Goal: Use online tool/utility: Use online tool/utility

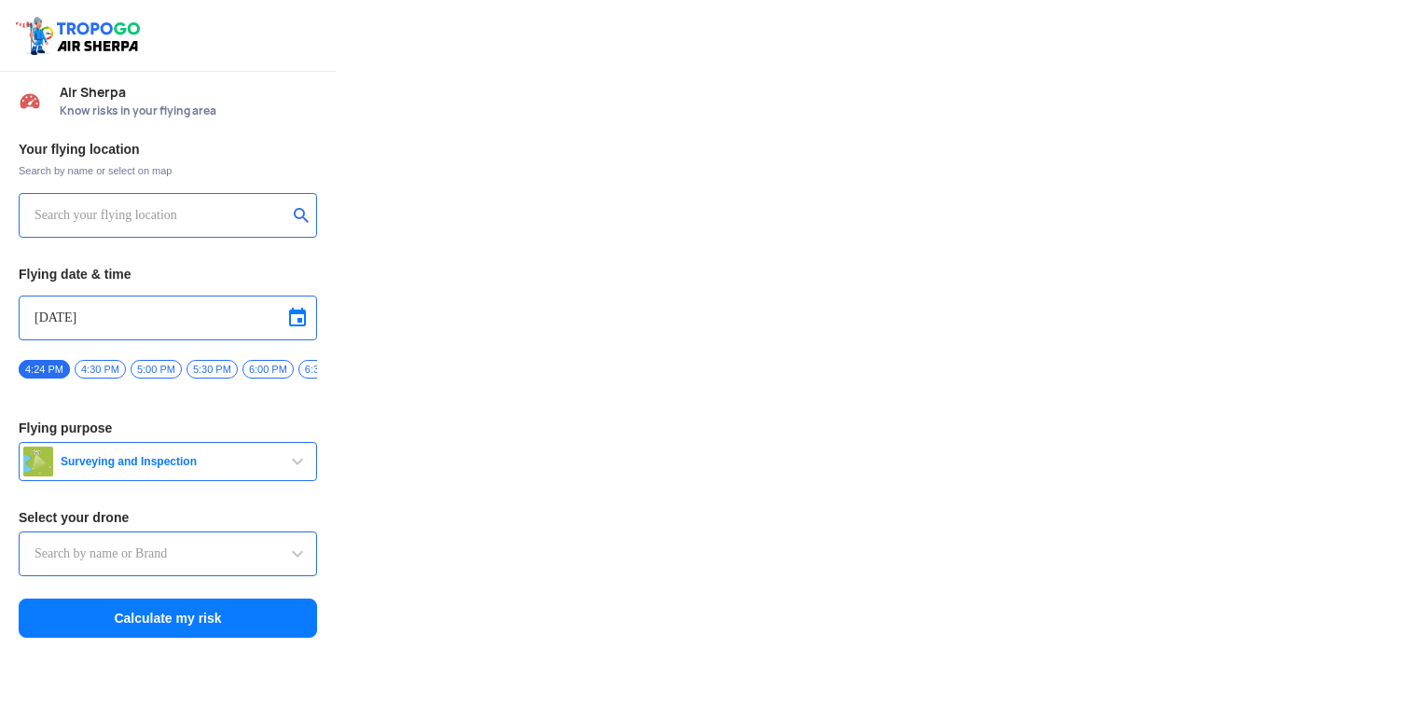
type input "DJI Mini2"
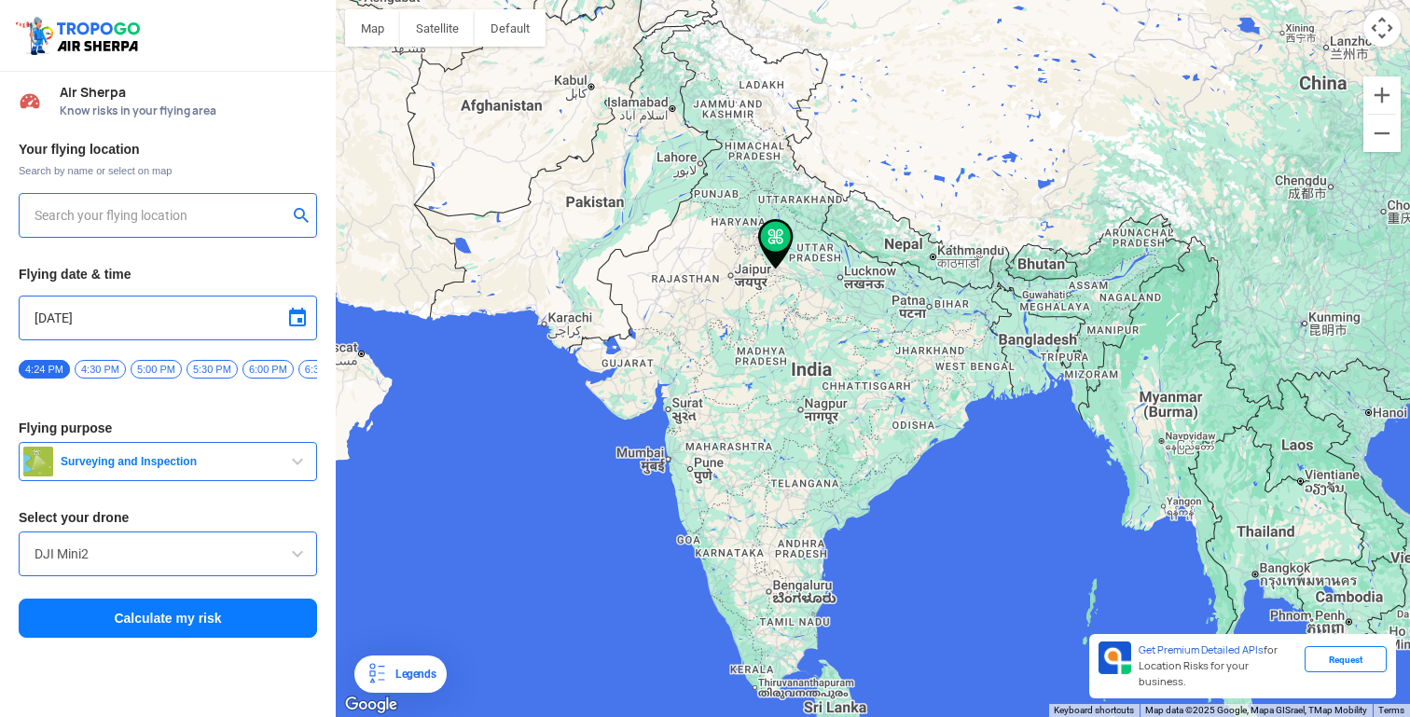
type input "[STREET_ADDRESS]"
click at [198, 458] on button "Surveying and Inspection" at bounding box center [168, 461] width 298 height 39
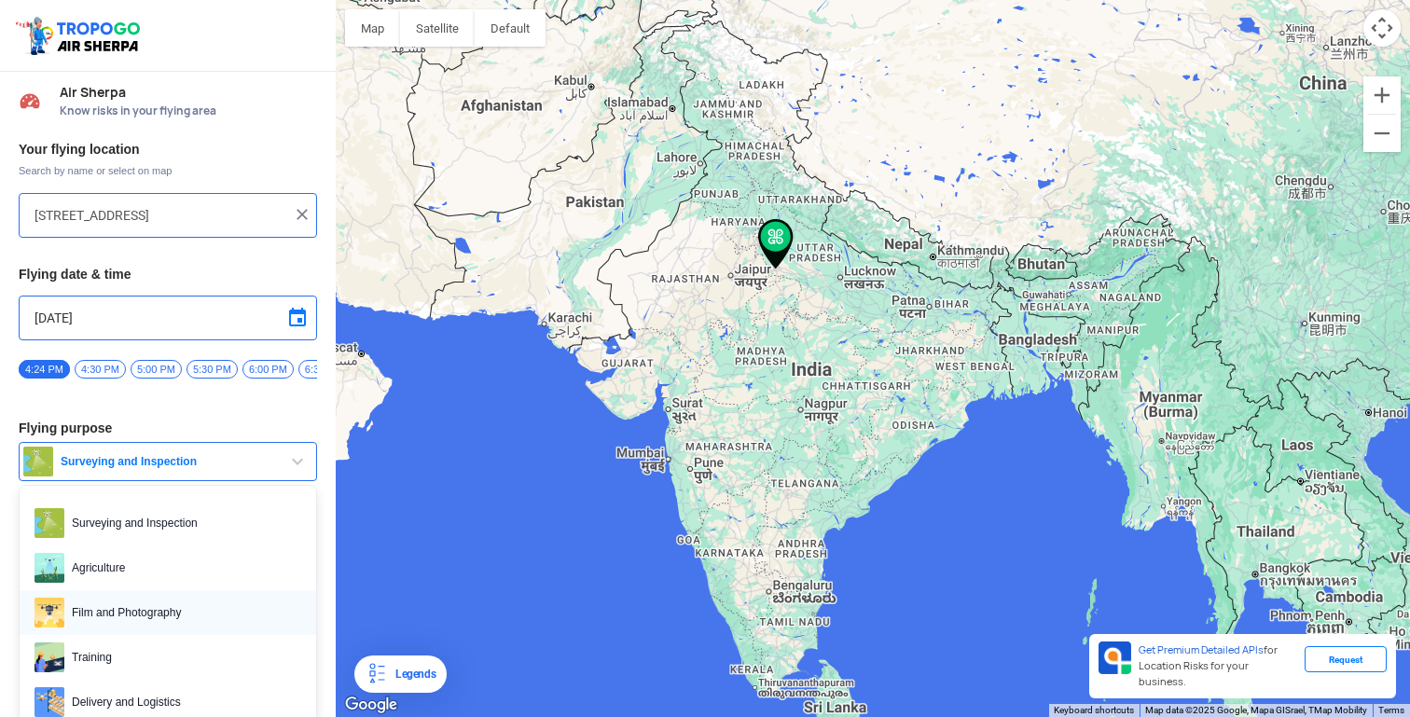
click at [178, 615] on span "Film and Photography" at bounding box center [182, 613] width 237 height 30
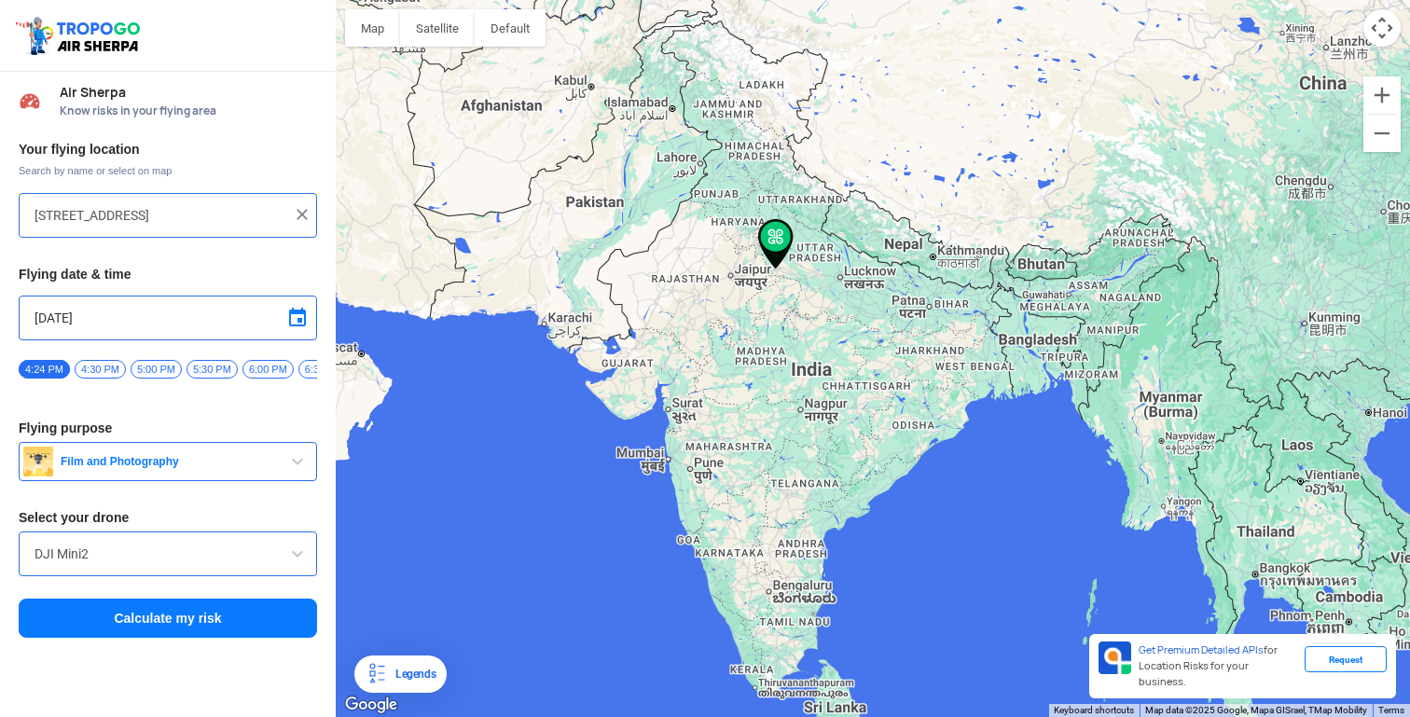
click at [212, 552] on input "DJI Mini2" at bounding box center [167, 554] width 267 height 22
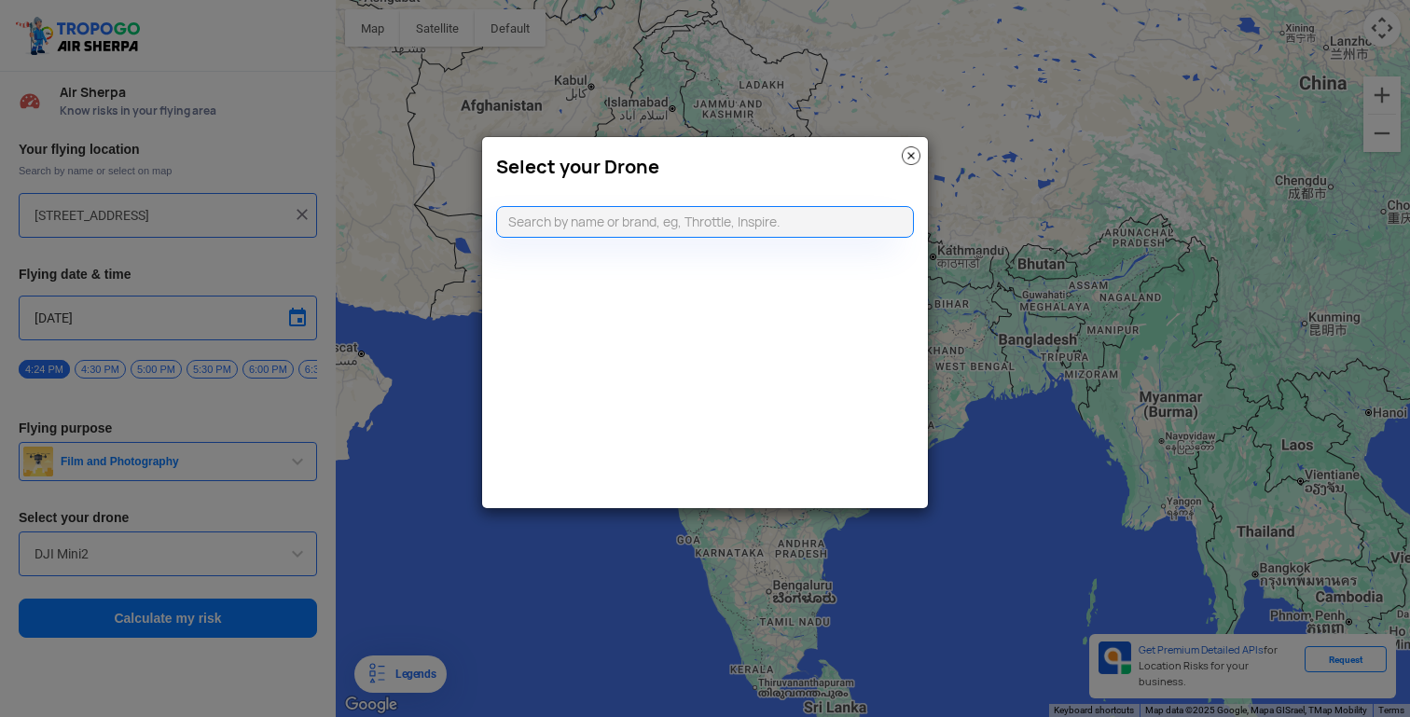
click at [912, 163] on img at bounding box center [911, 155] width 19 height 19
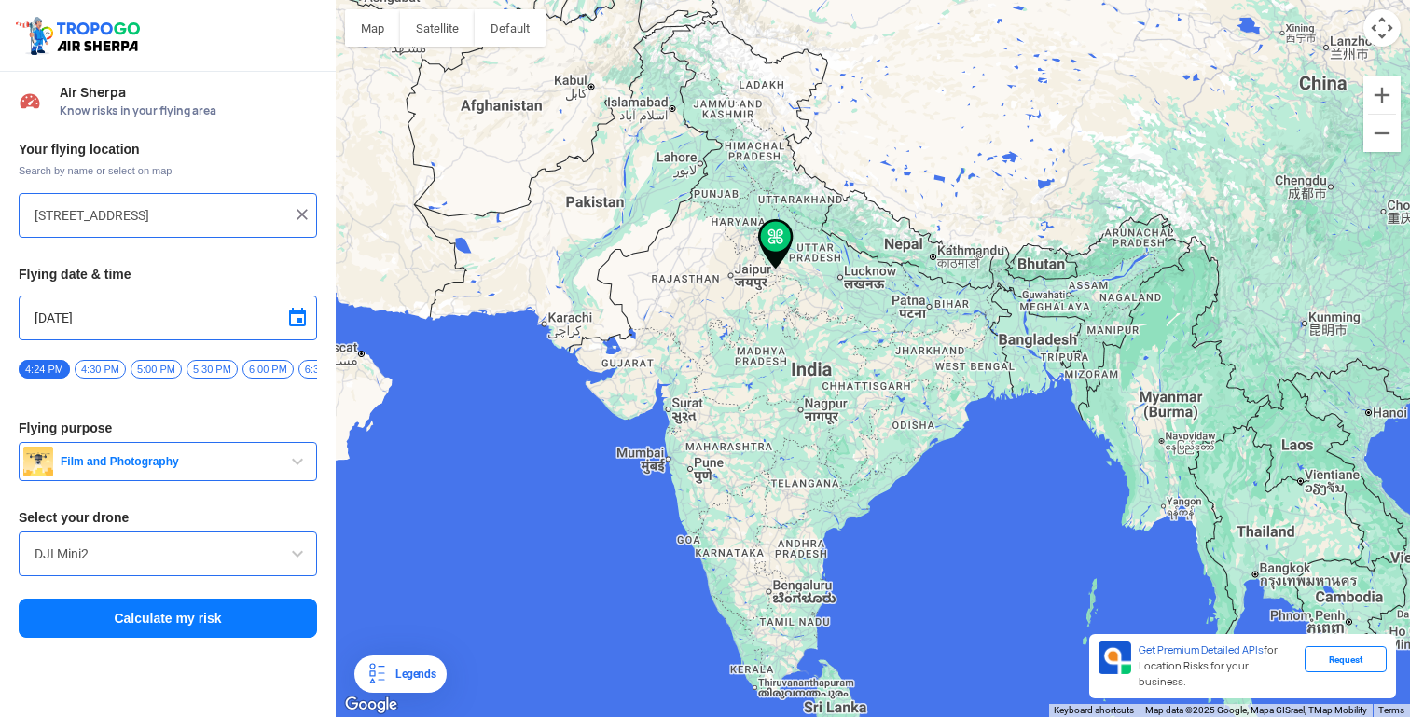
click at [230, 638] on button "Calculate my risk" at bounding box center [168, 618] width 298 height 39
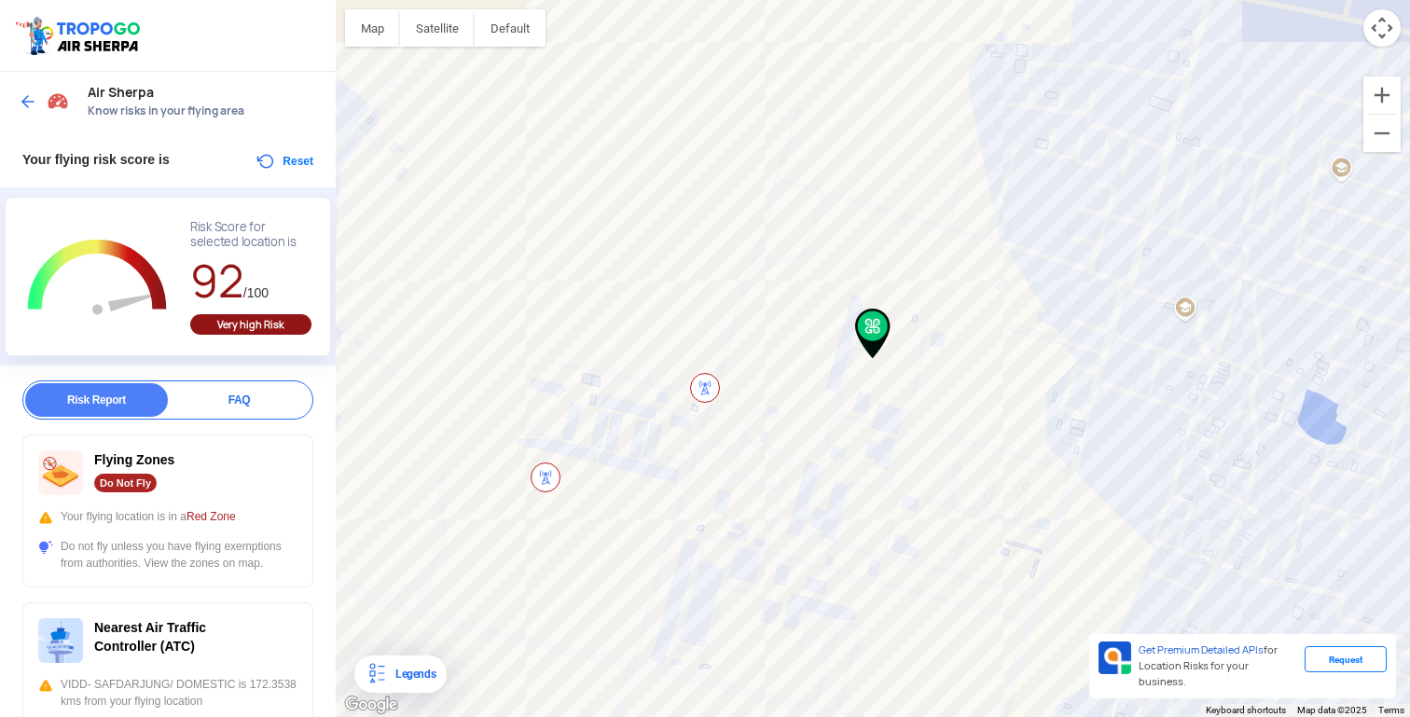
click at [228, 393] on div "FAQ" at bounding box center [239, 400] width 143 height 34
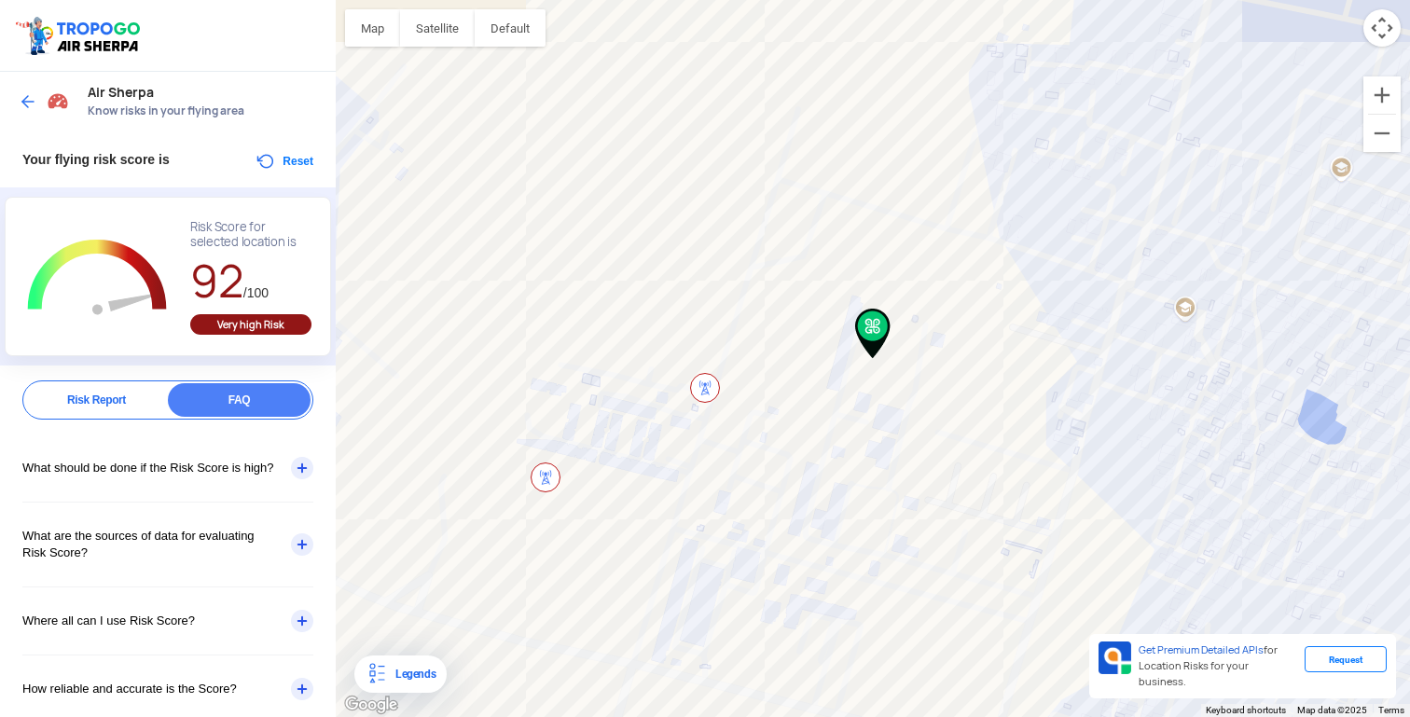
click at [291, 479] on div "What should be done if the Risk Score is high?" at bounding box center [167, 467] width 291 height 67
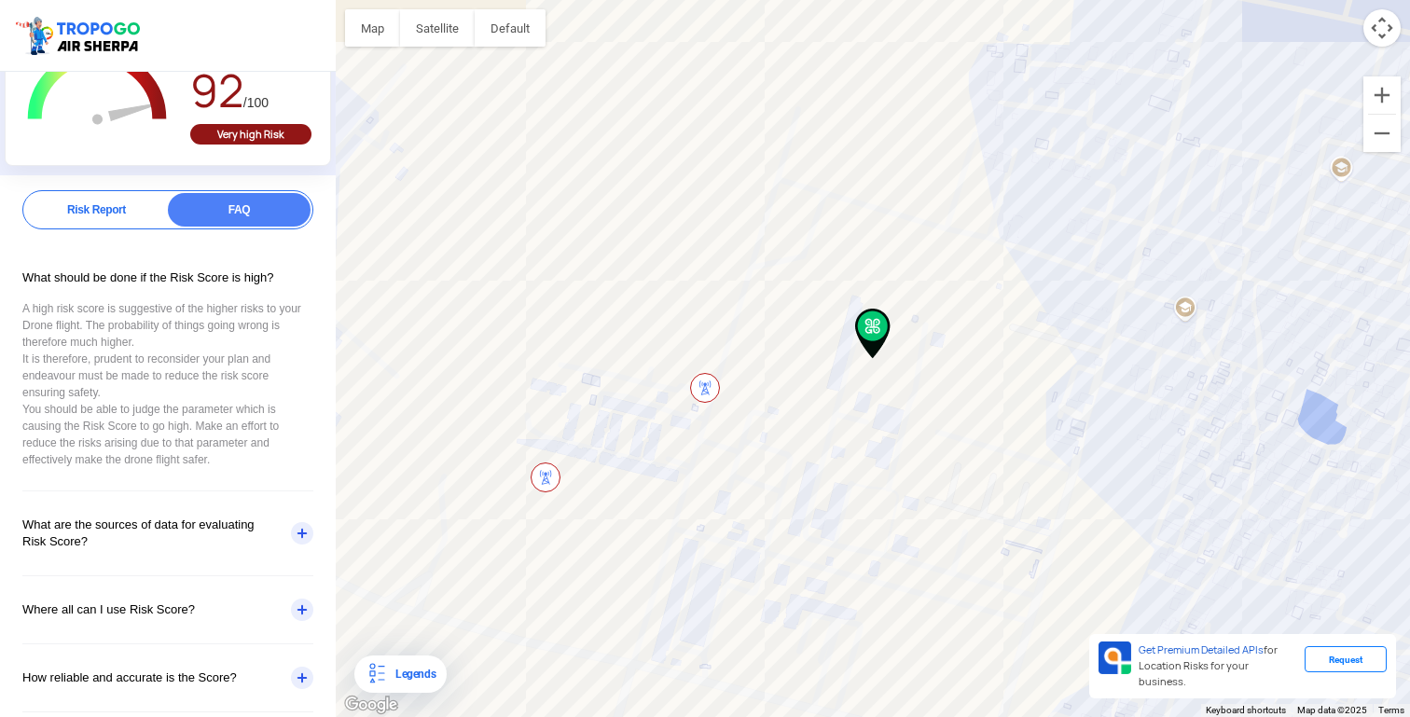
scroll to position [192, 0]
click at [298, 547] on div "What are the sources of data for evaluating Risk Score?" at bounding box center [167, 531] width 291 height 84
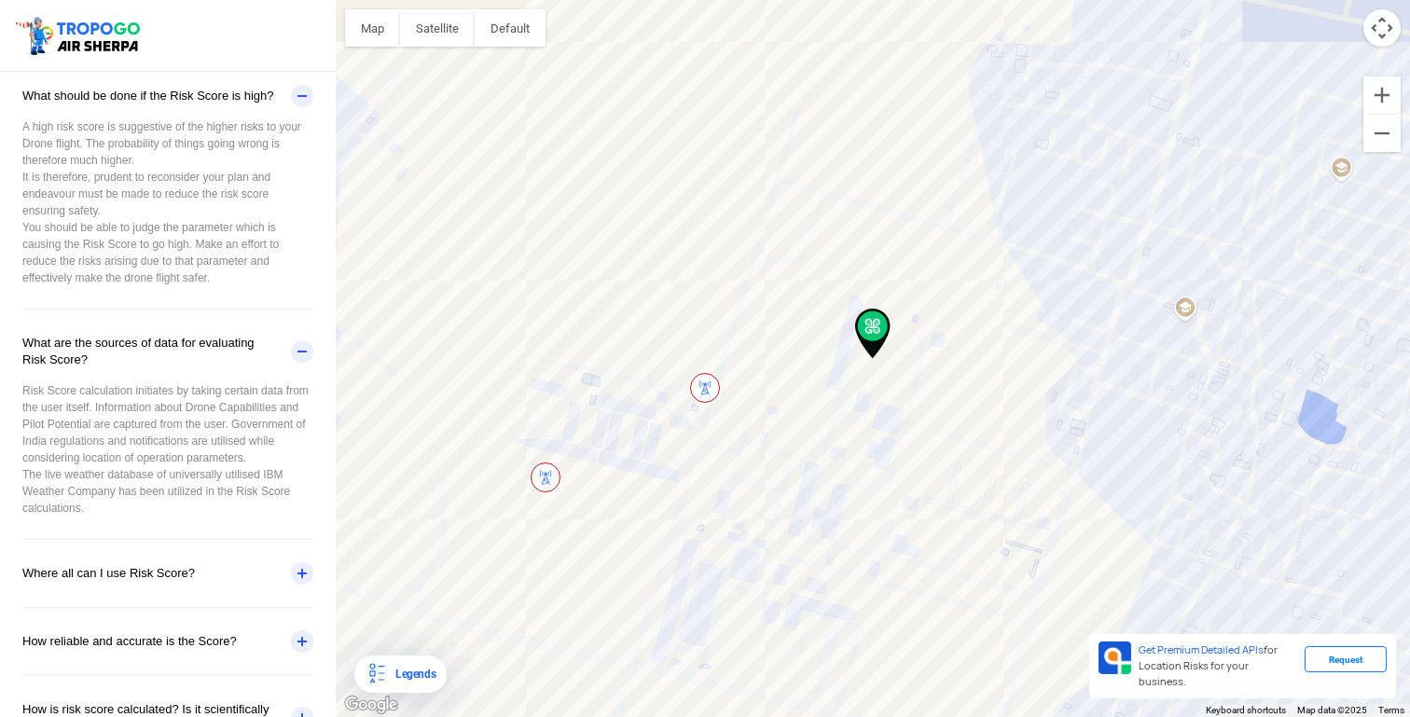
scroll to position [410, 0]
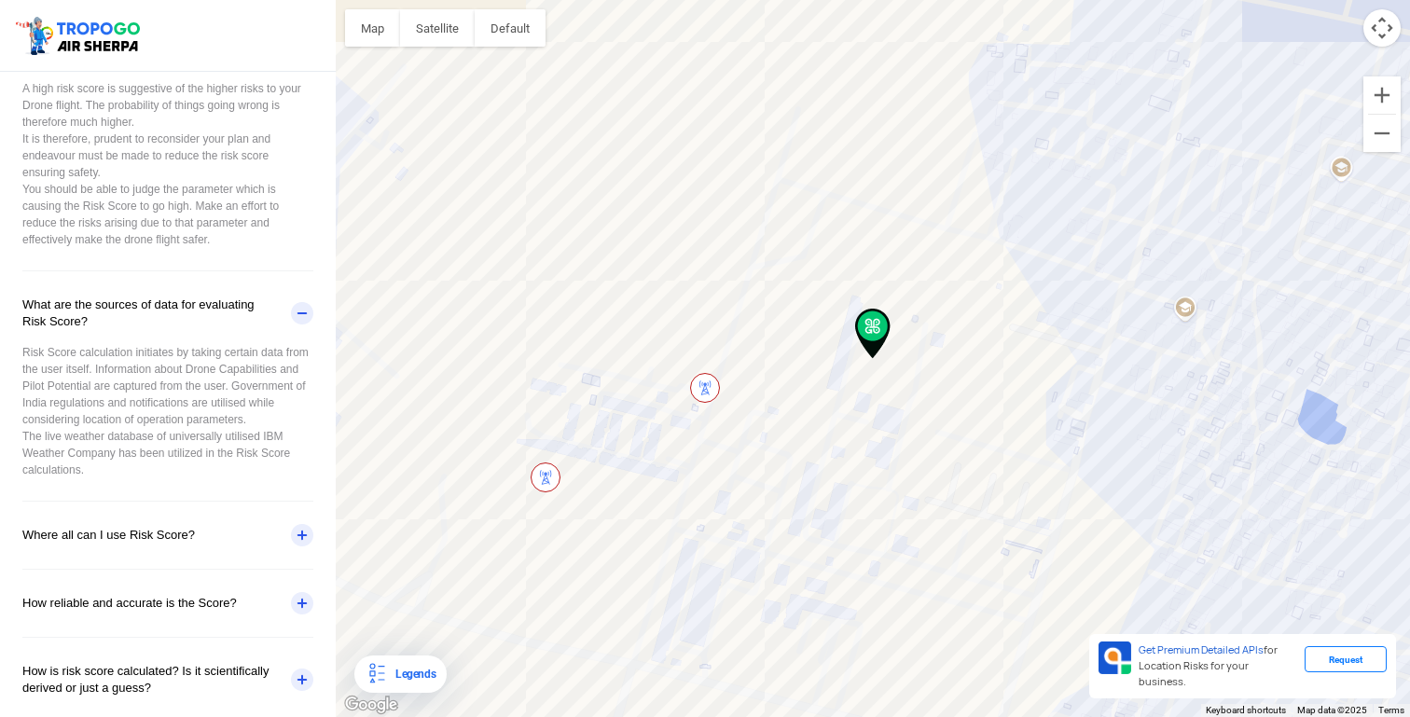
click at [295, 569] on div "Where all can I use Risk Score?" at bounding box center [167, 535] width 291 height 67
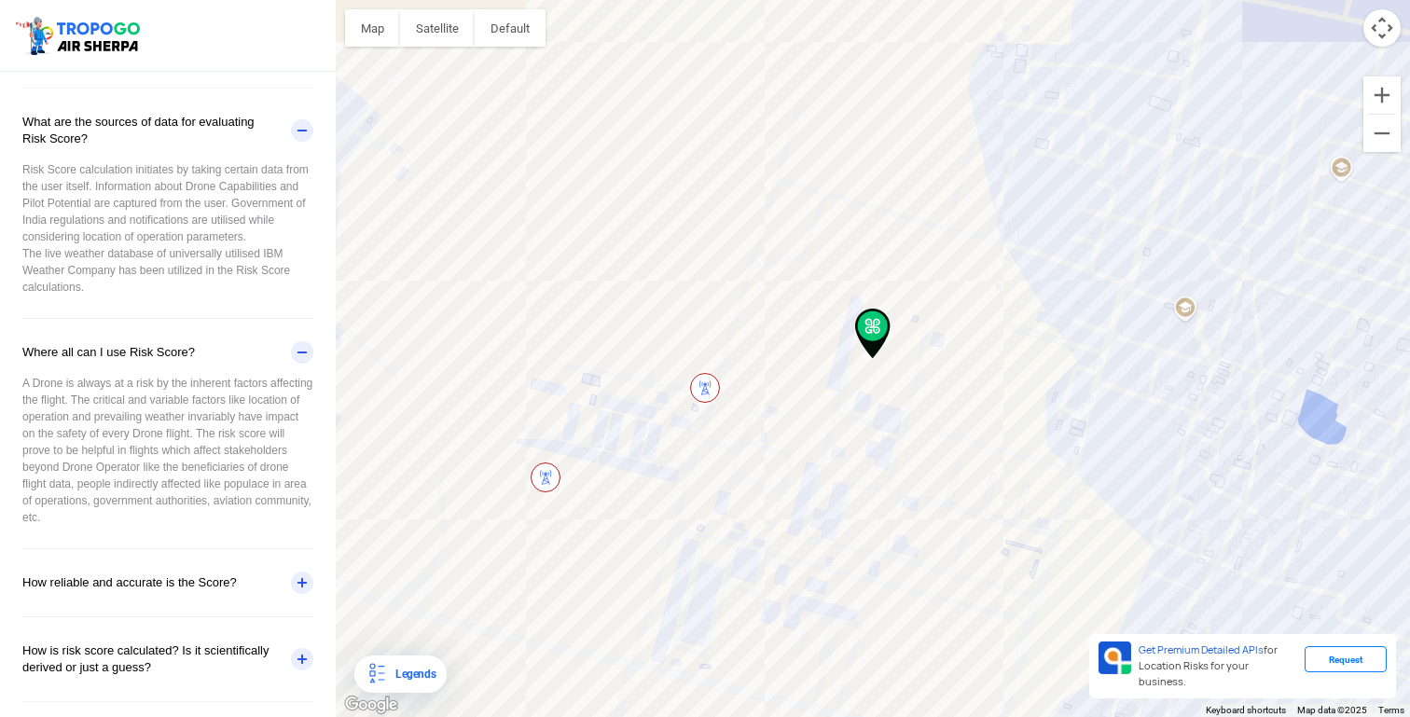
scroll to position [627, 0]
click at [297, 659] on div "How is risk score calculated? Is it scientifically derived or just a guess?" at bounding box center [167, 659] width 291 height 84
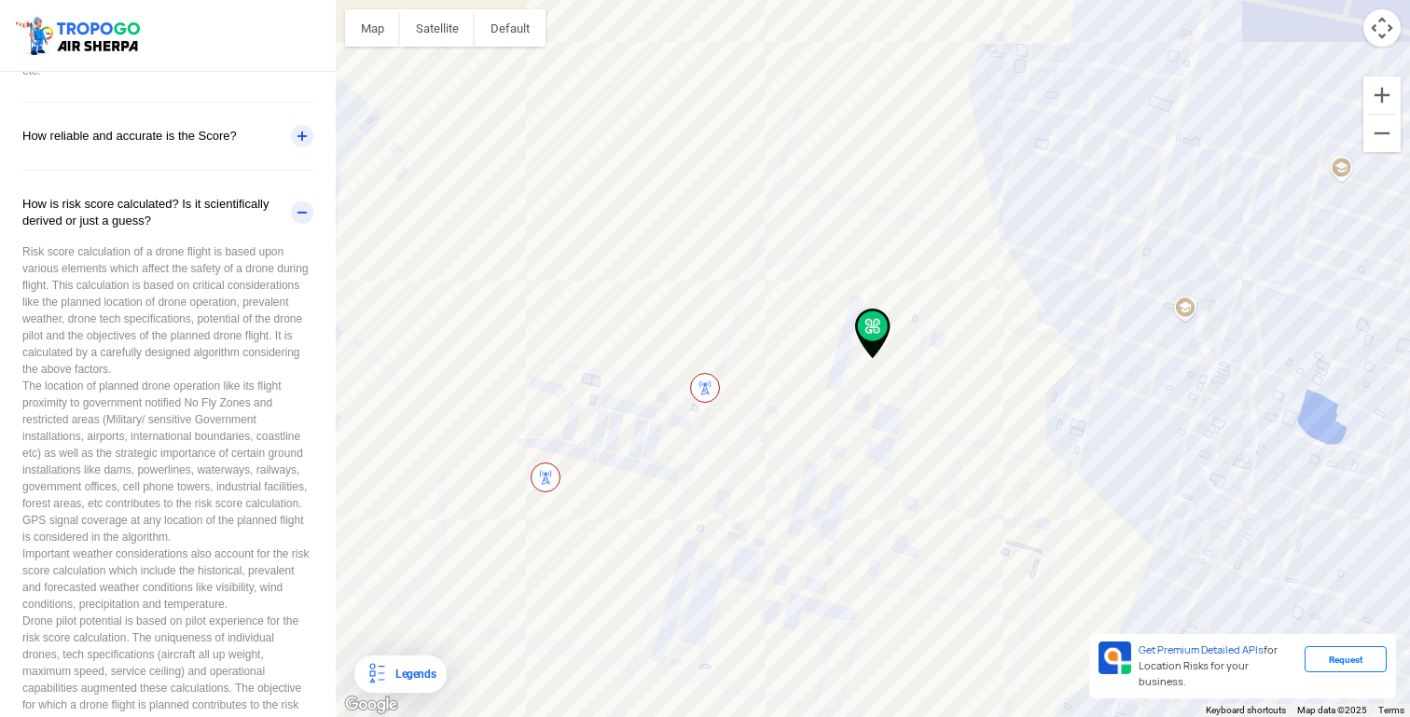
scroll to position [1042, 0]
click at [410, 659] on div "Legends" at bounding box center [400, 673] width 92 height 37
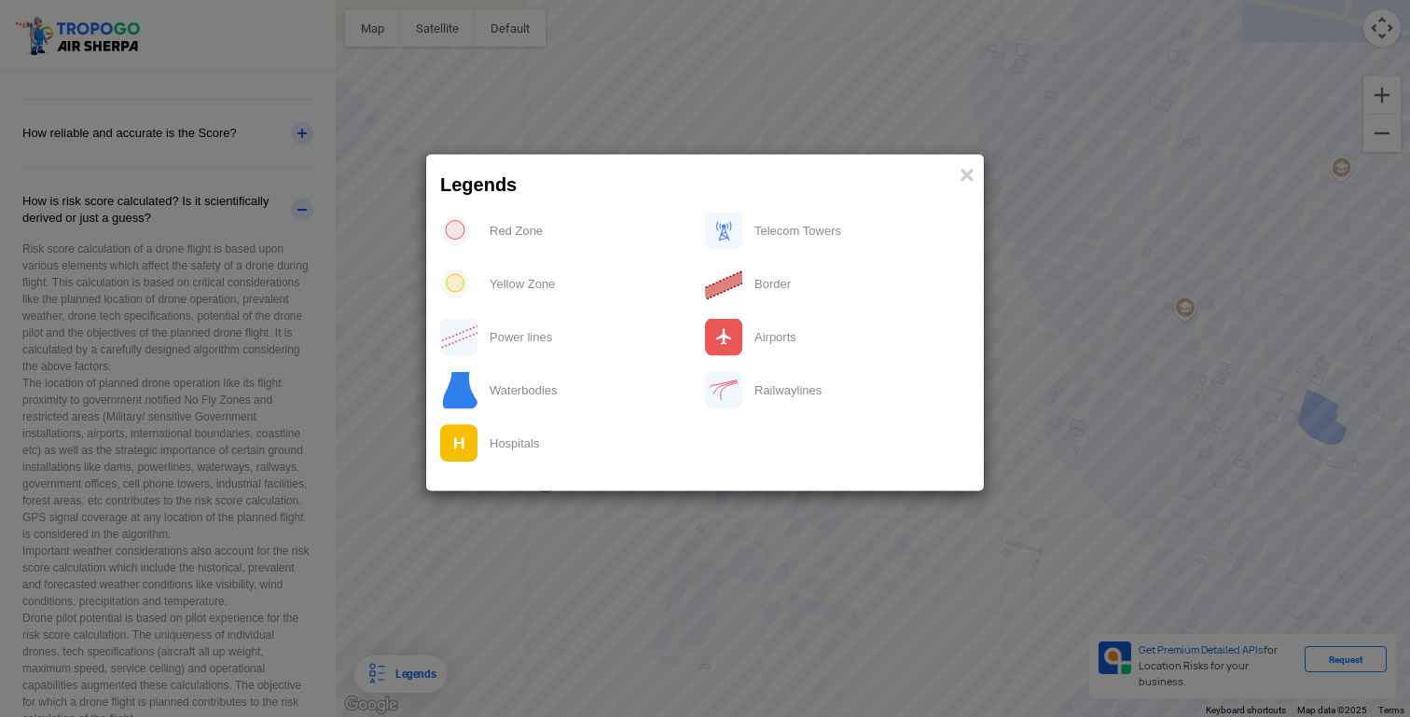
click at [517, 232] on div "Red Zone" at bounding box center [591, 231] width 227 height 38
click at [959, 172] on span "×" at bounding box center [966, 174] width 15 height 29
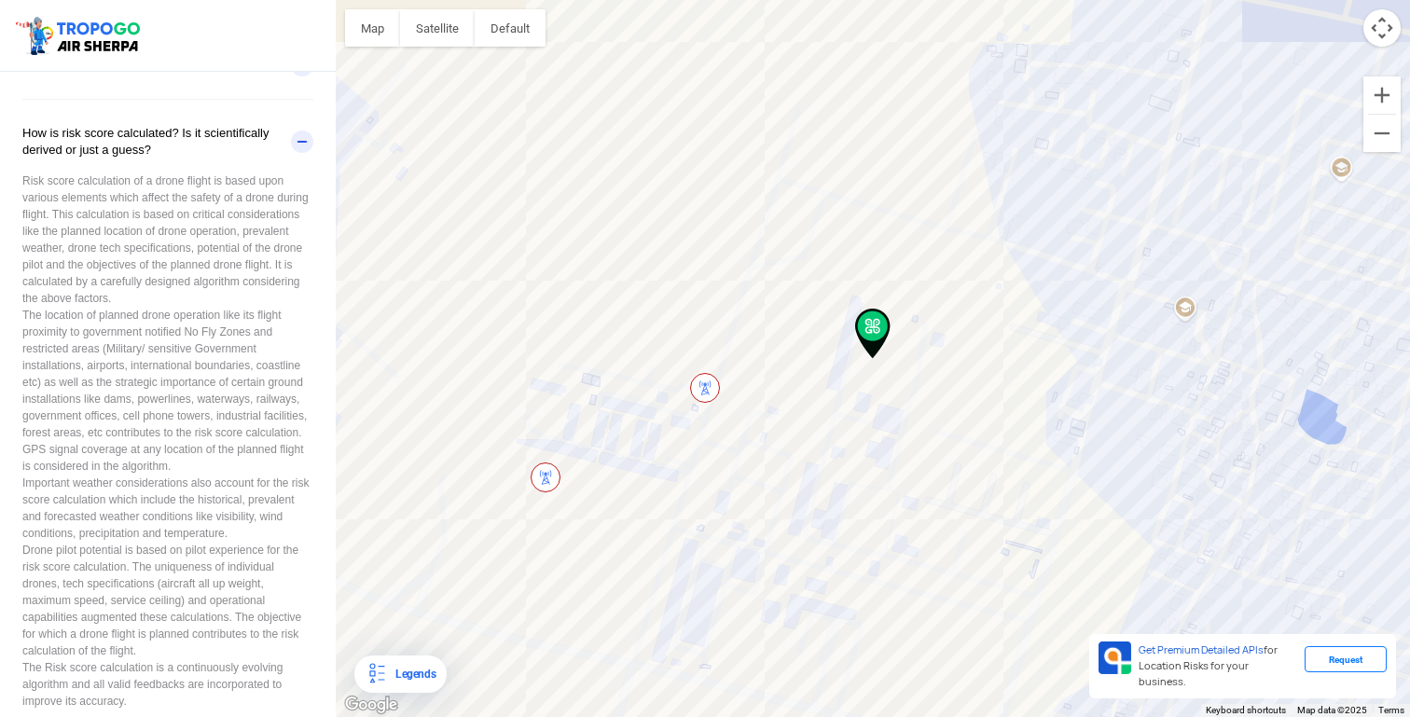
scroll to position [1175, 0]
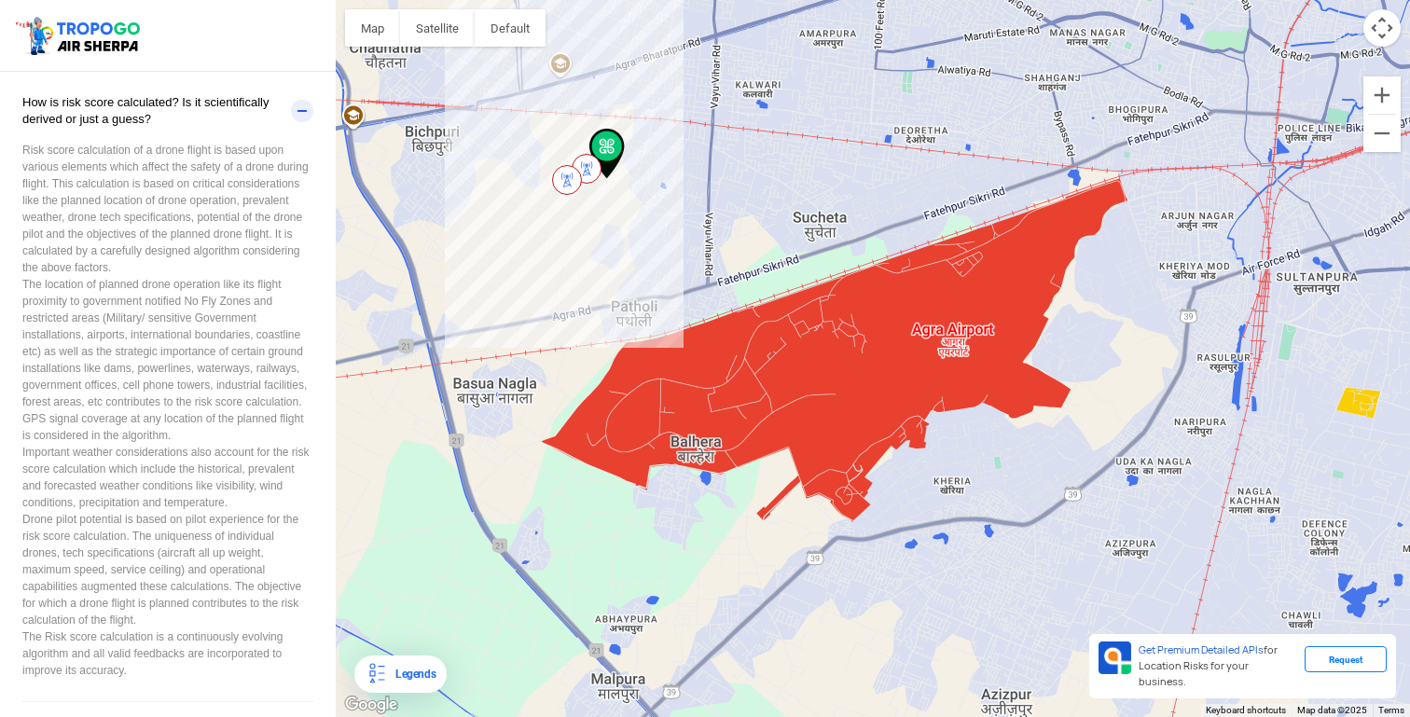
drag, startPoint x: 966, startPoint y: 373, endPoint x: 758, endPoint y: 151, distance: 304.1
click at [758, 151] on div at bounding box center [873, 358] width 1074 height 717
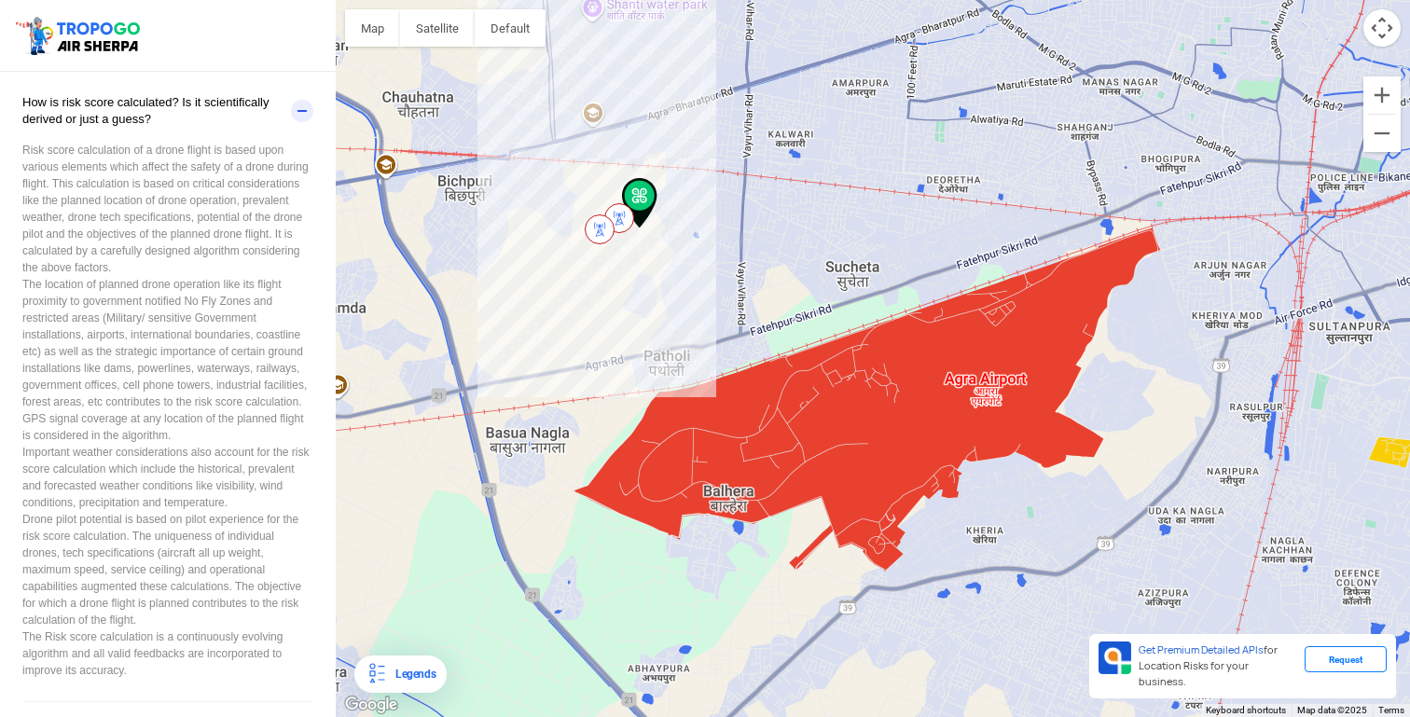
drag, startPoint x: 712, startPoint y: 205, endPoint x: 749, endPoint y: 258, distance: 64.4
click at [749, 258] on div at bounding box center [873, 358] width 1074 height 717
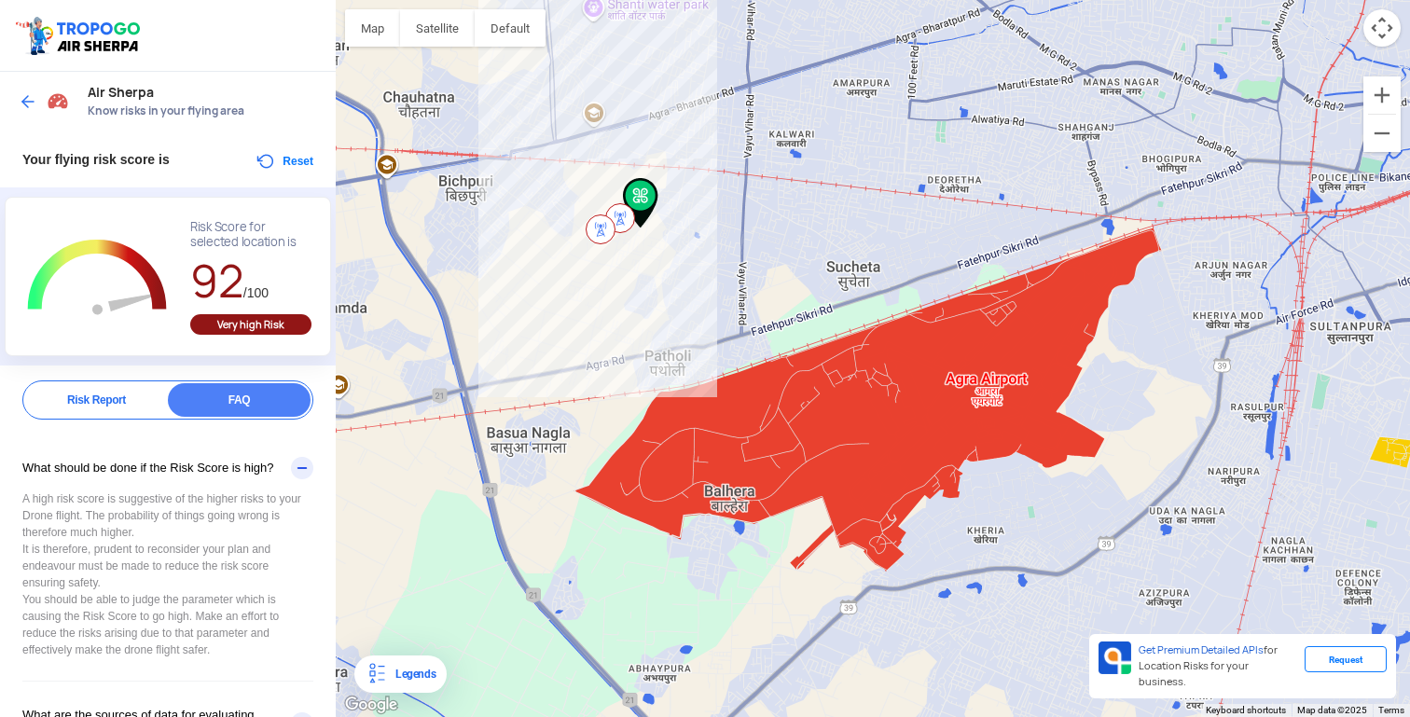
click at [14, 94] on div "Air Sherpa Know risks in your flying area" at bounding box center [168, 102] width 336 height 60
click at [29, 93] on img at bounding box center [28, 101] width 19 height 19
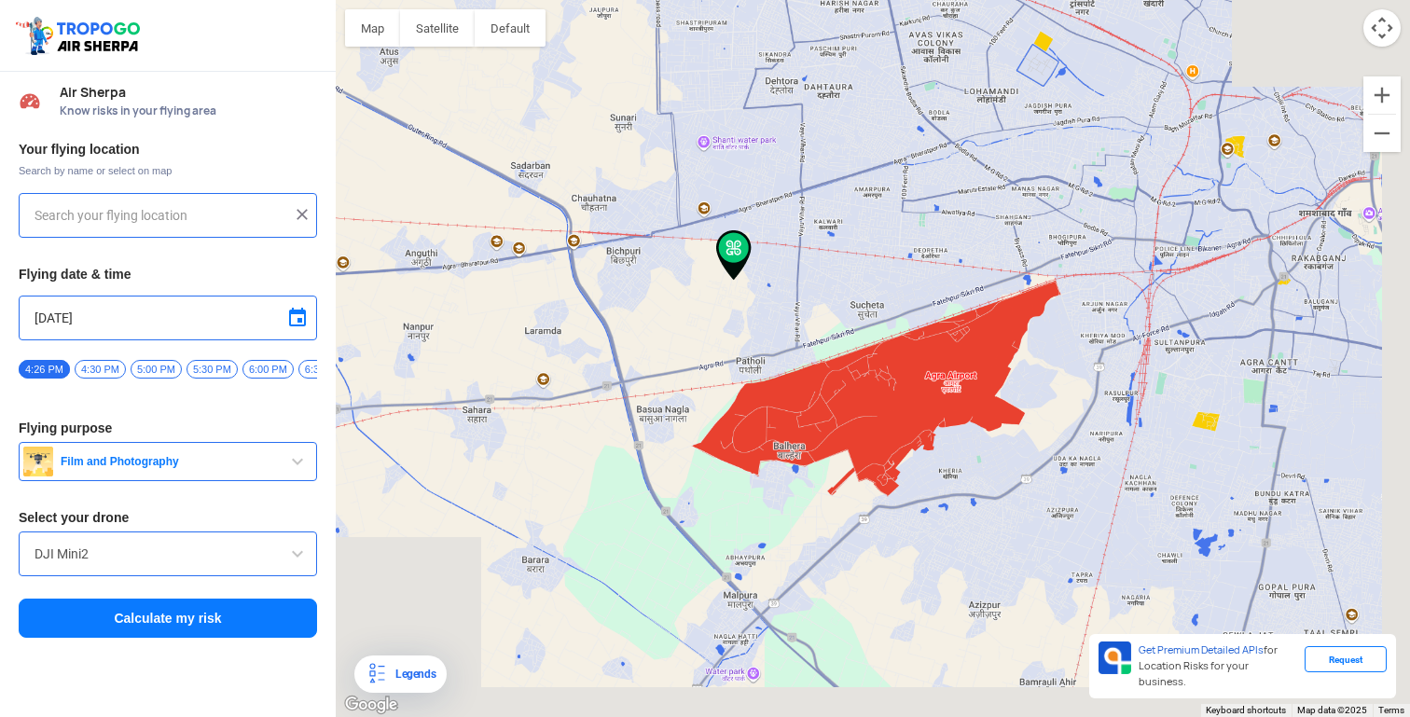
type input "[STREET_ADDRESS]"
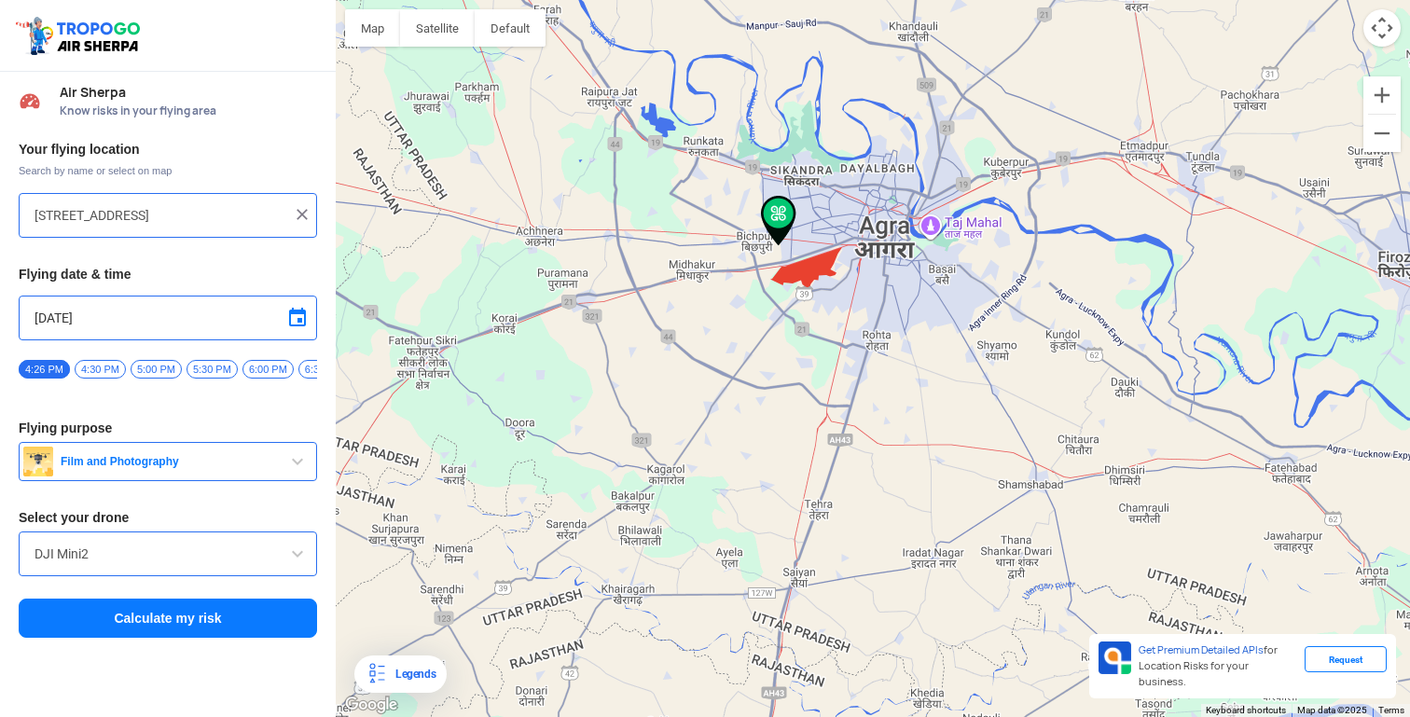
drag, startPoint x: 755, startPoint y: 391, endPoint x: 658, endPoint y: 277, distance: 149.5
click at [658, 277] on div at bounding box center [873, 358] width 1074 height 717
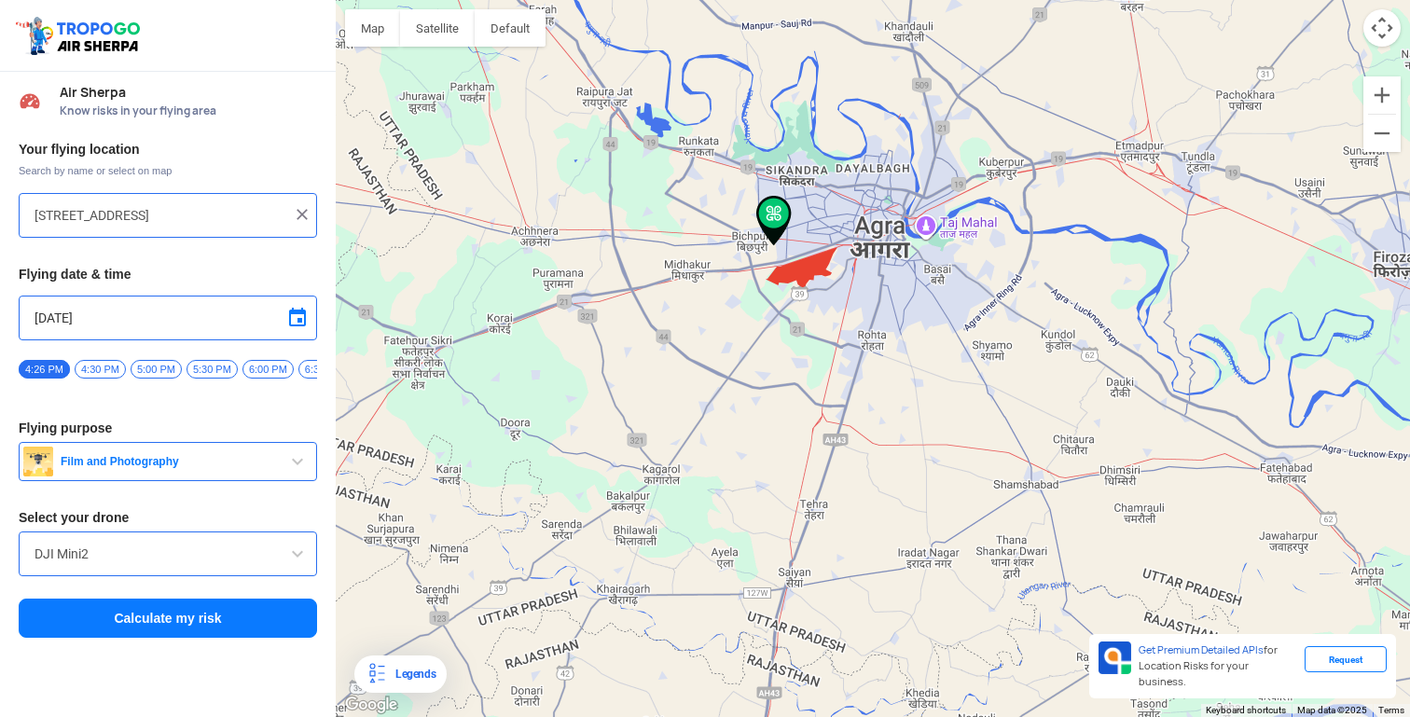
click at [186, 616] on button "Calculate my risk" at bounding box center [168, 618] width 298 height 39
